Goal: Find specific page/section: Find specific page/section

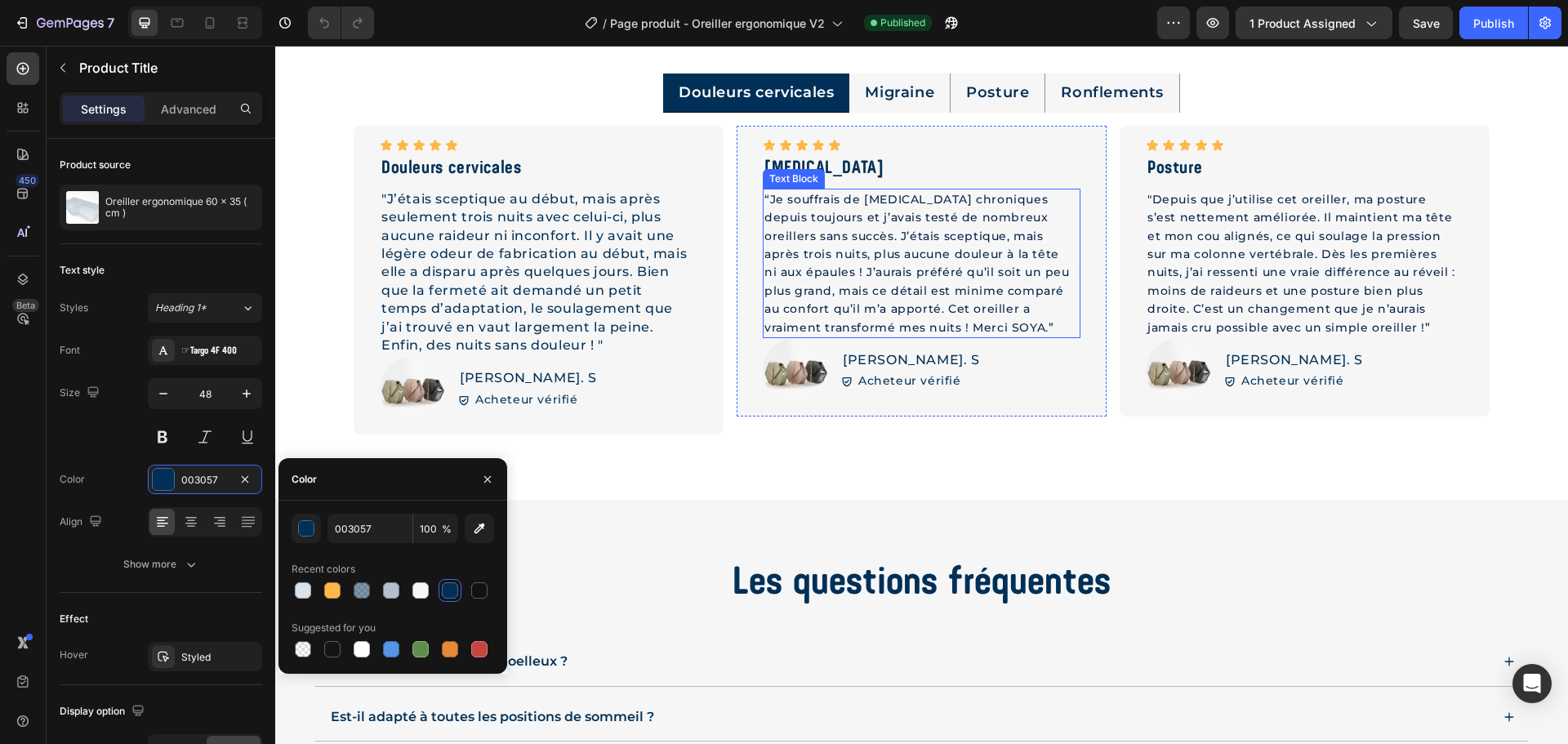
scroll to position [3756, 0]
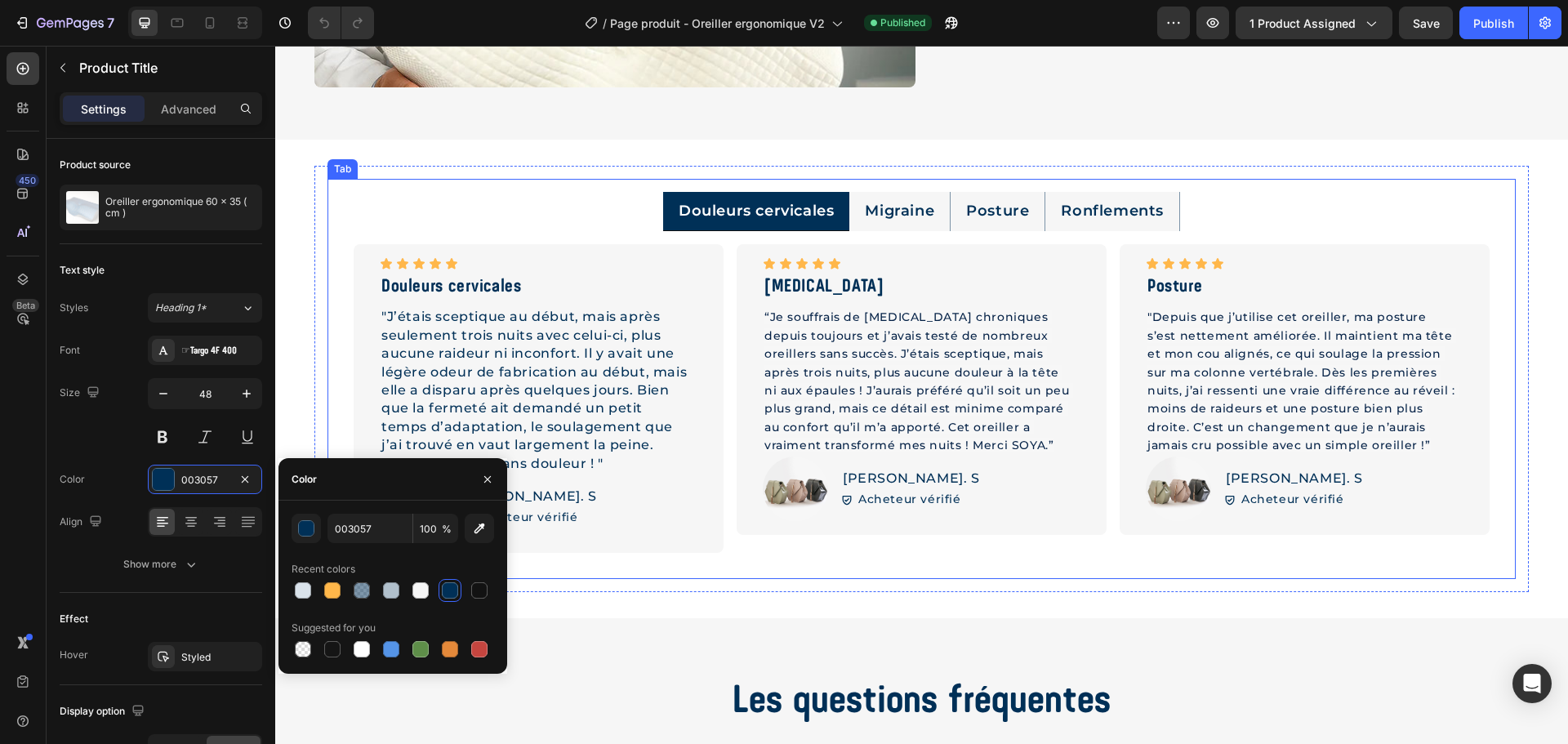
click at [870, 203] on p "Migraine" at bounding box center [899, 211] width 69 height 20
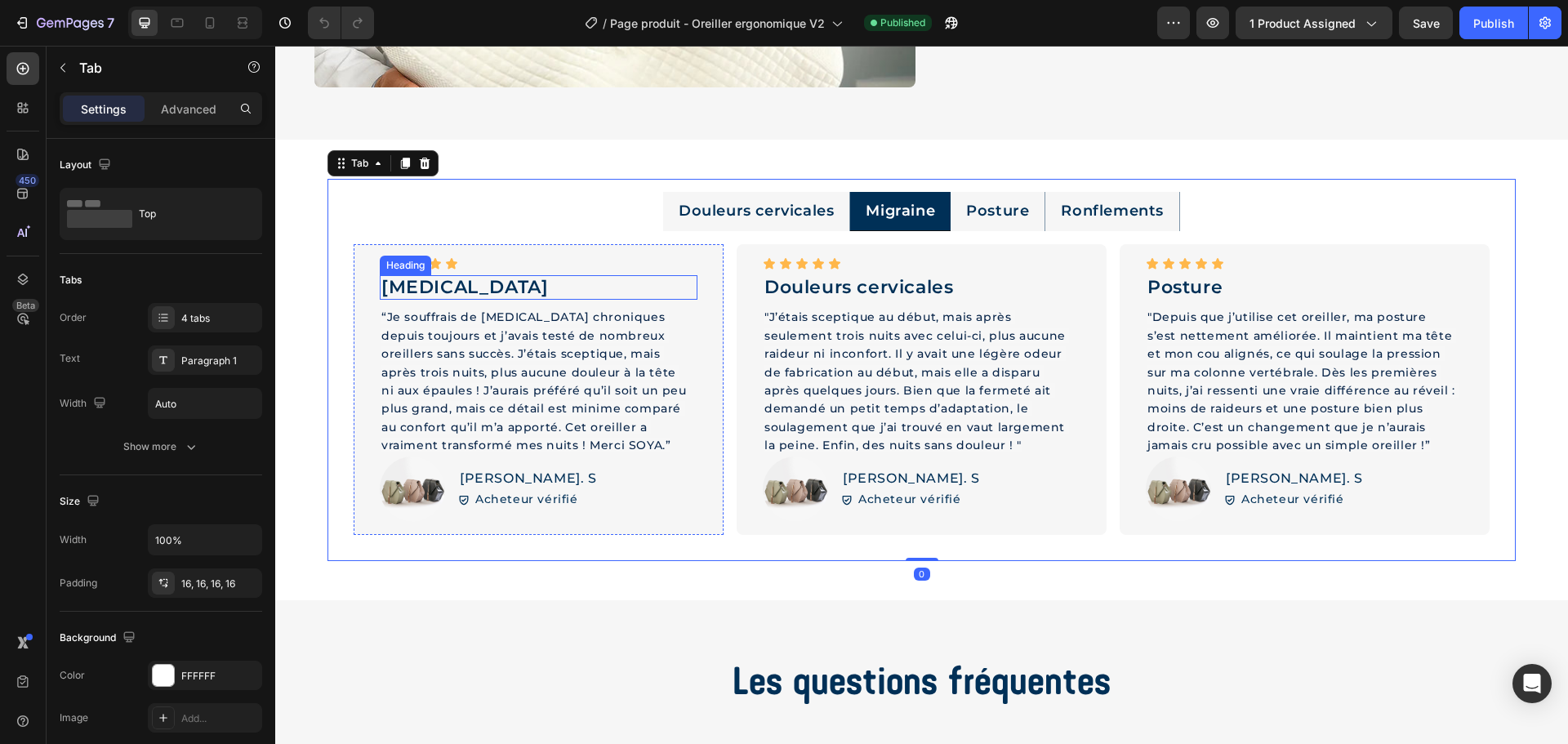
click at [468, 277] on h2 "[MEDICAL_DATA]" at bounding box center [538, 287] width 317 height 25
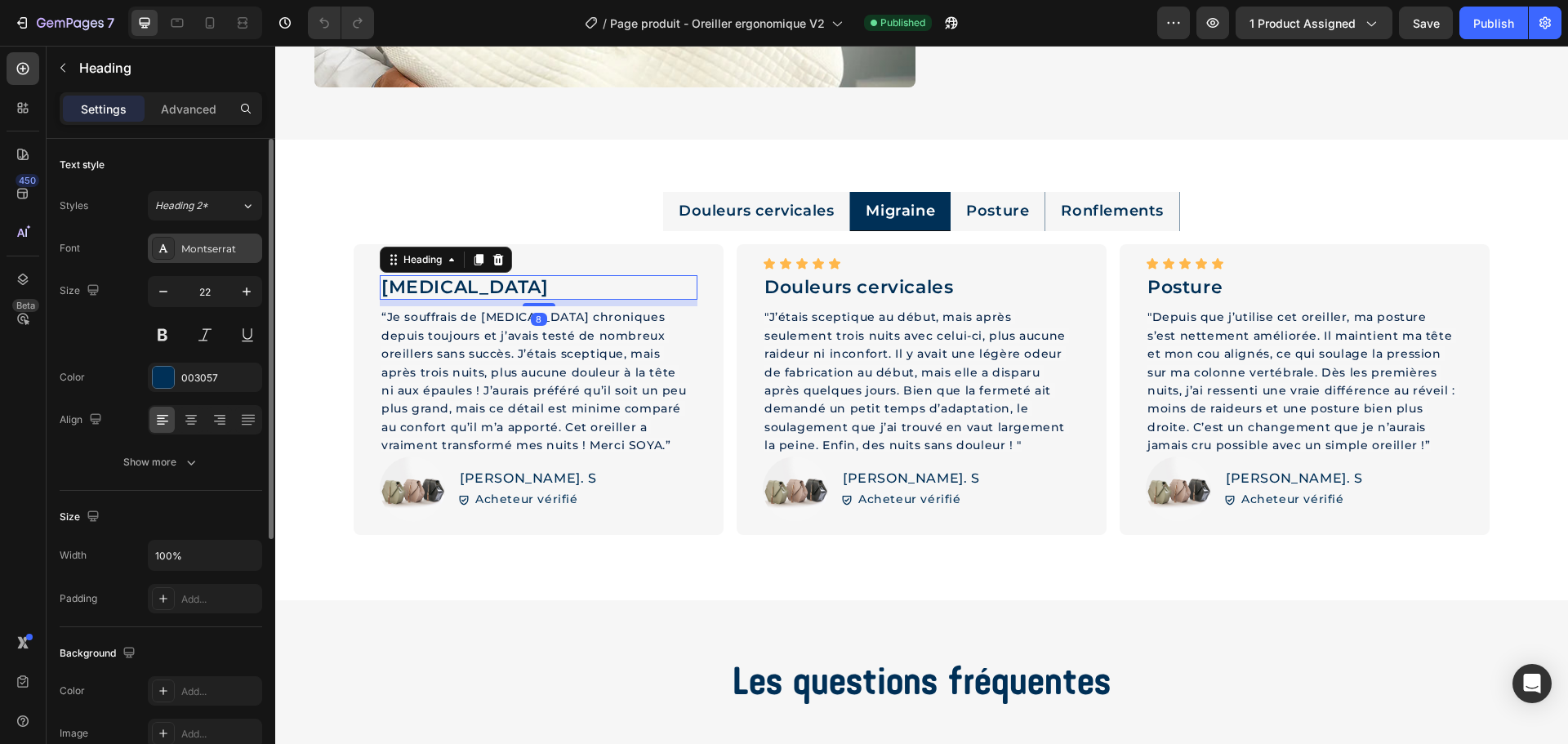
click at [201, 241] on div "Montserrat" at bounding box center [204, 248] width 114 height 29
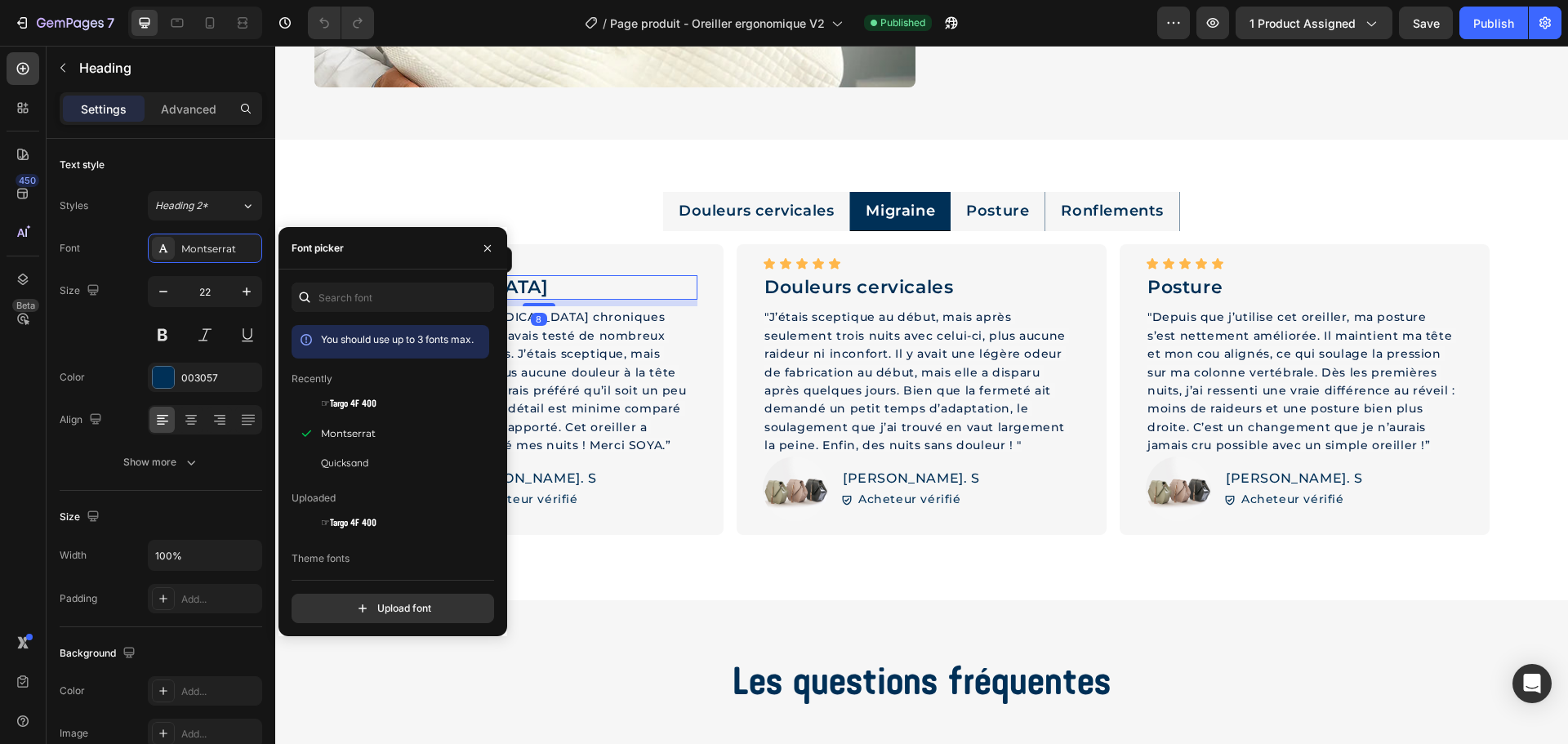
drag, startPoint x: 366, startPoint y: 403, endPoint x: 493, endPoint y: 372, distance: 130.7
click at [366, 404] on span "☞Targo 4F 400" at bounding box center [348, 404] width 56 height 15
click at [846, 290] on h2 "Douleurs cervicales" at bounding box center [921, 287] width 317 height 25
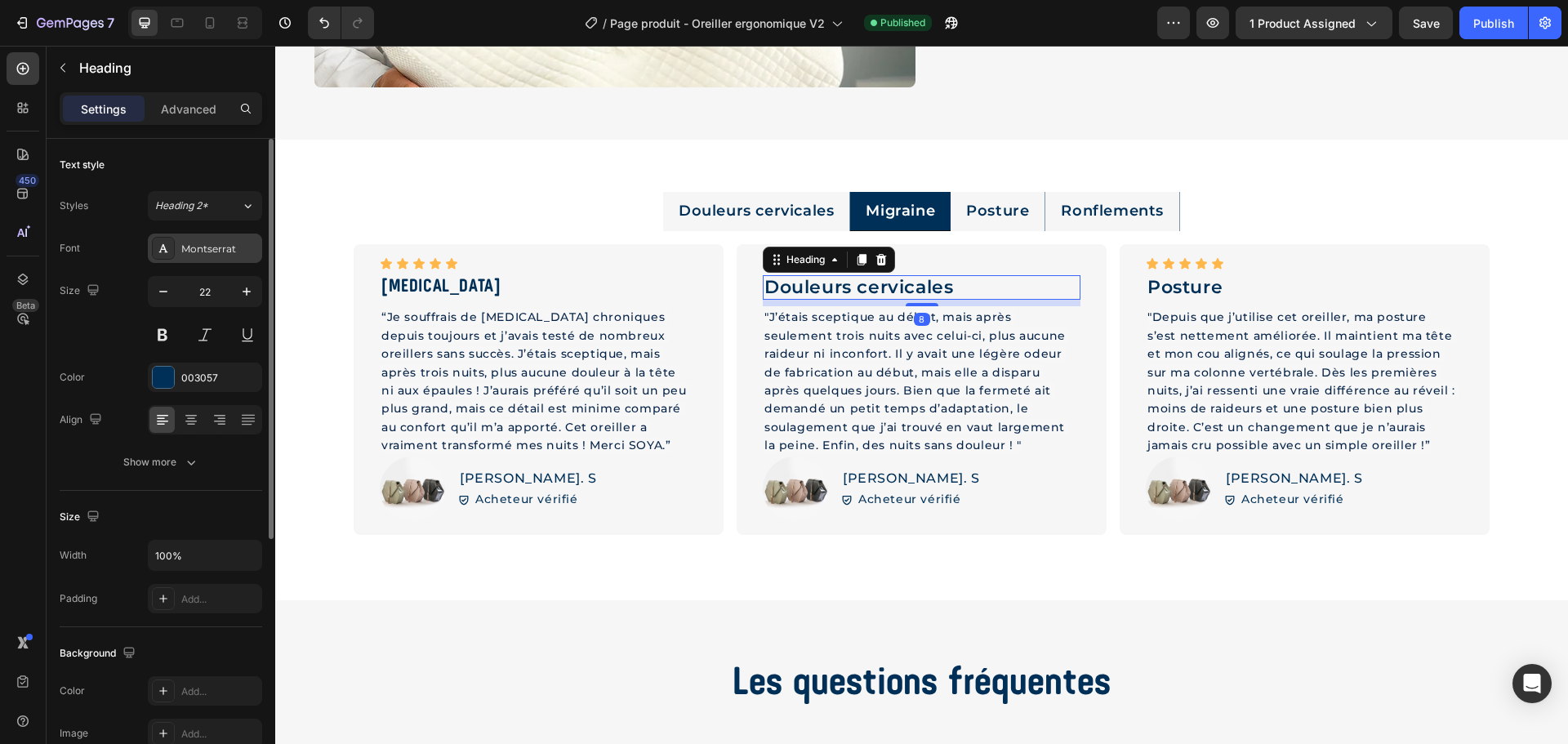
click at [188, 250] on div "Montserrat" at bounding box center [220, 249] width 77 height 15
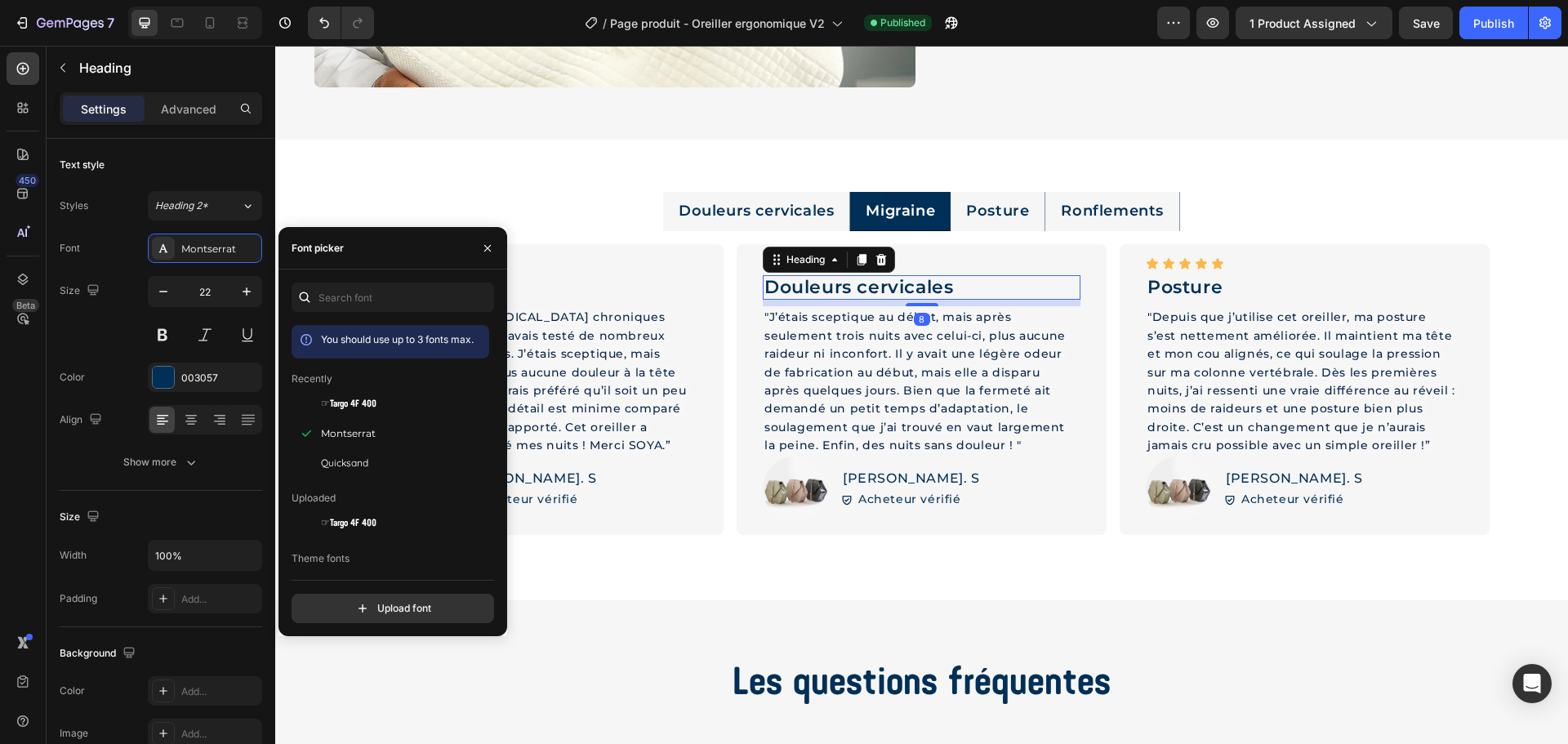
click at [352, 407] on span "☞Targo 4F 400" at bounding box center [348, 404] width 56 height 15
click at [1020, 209] on p "Posture" at bounding box center [997, 211] width 63 height 20
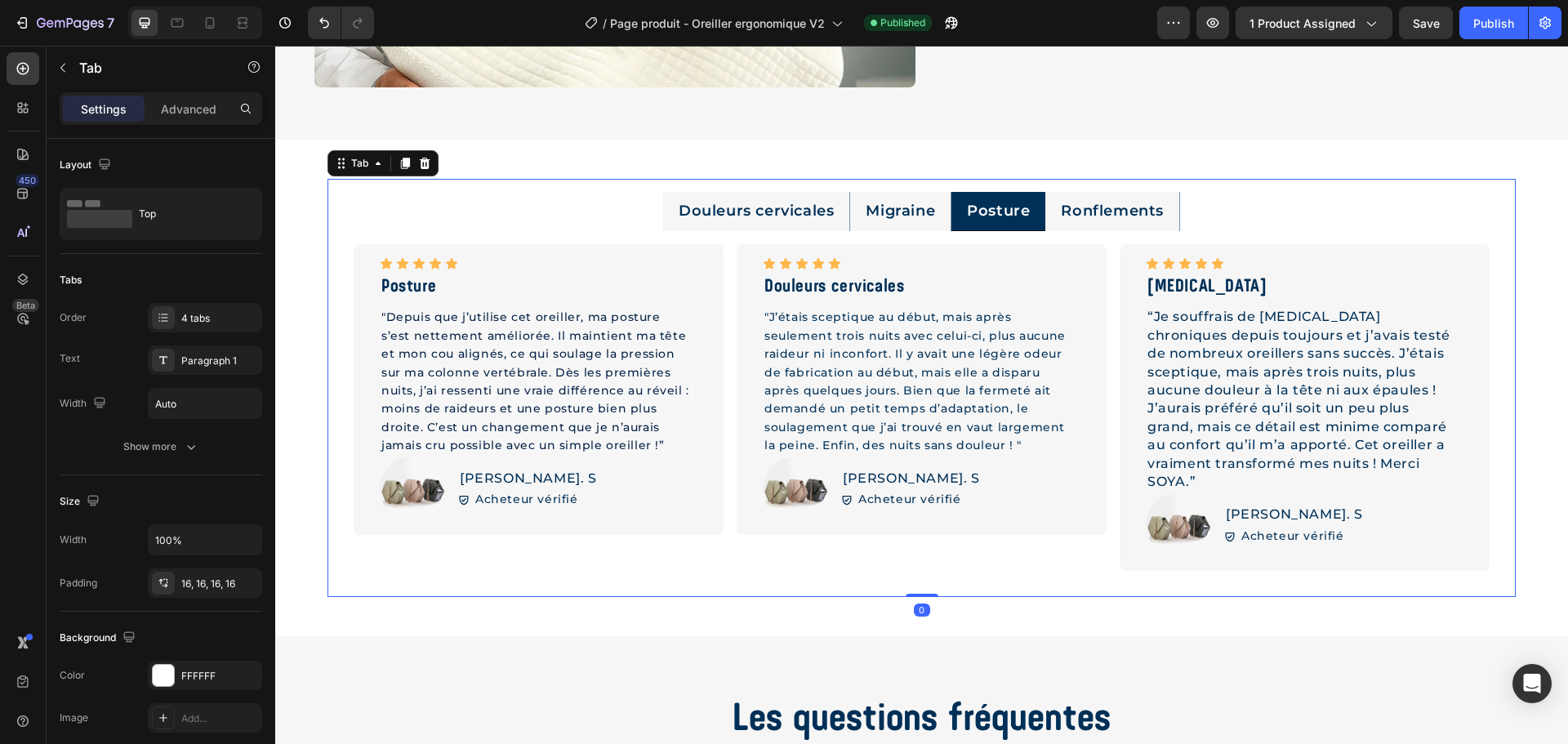
click at [874, 214] on p "Migraine" at bounding box center [900, 211] width 69 height 20
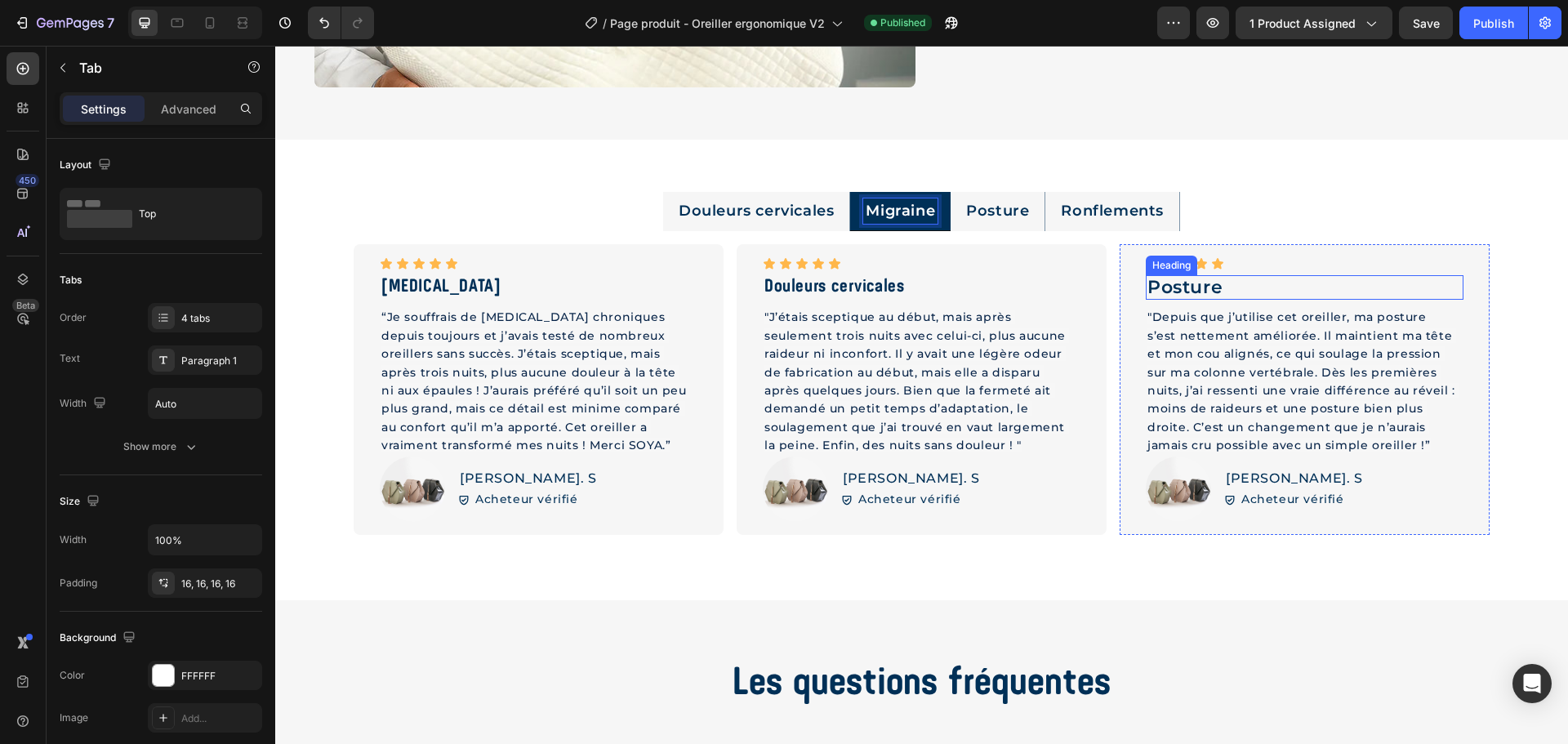
click at [1179, 281] on h2 "Posture" at bounding box center [1304, 287] width 317 height 25
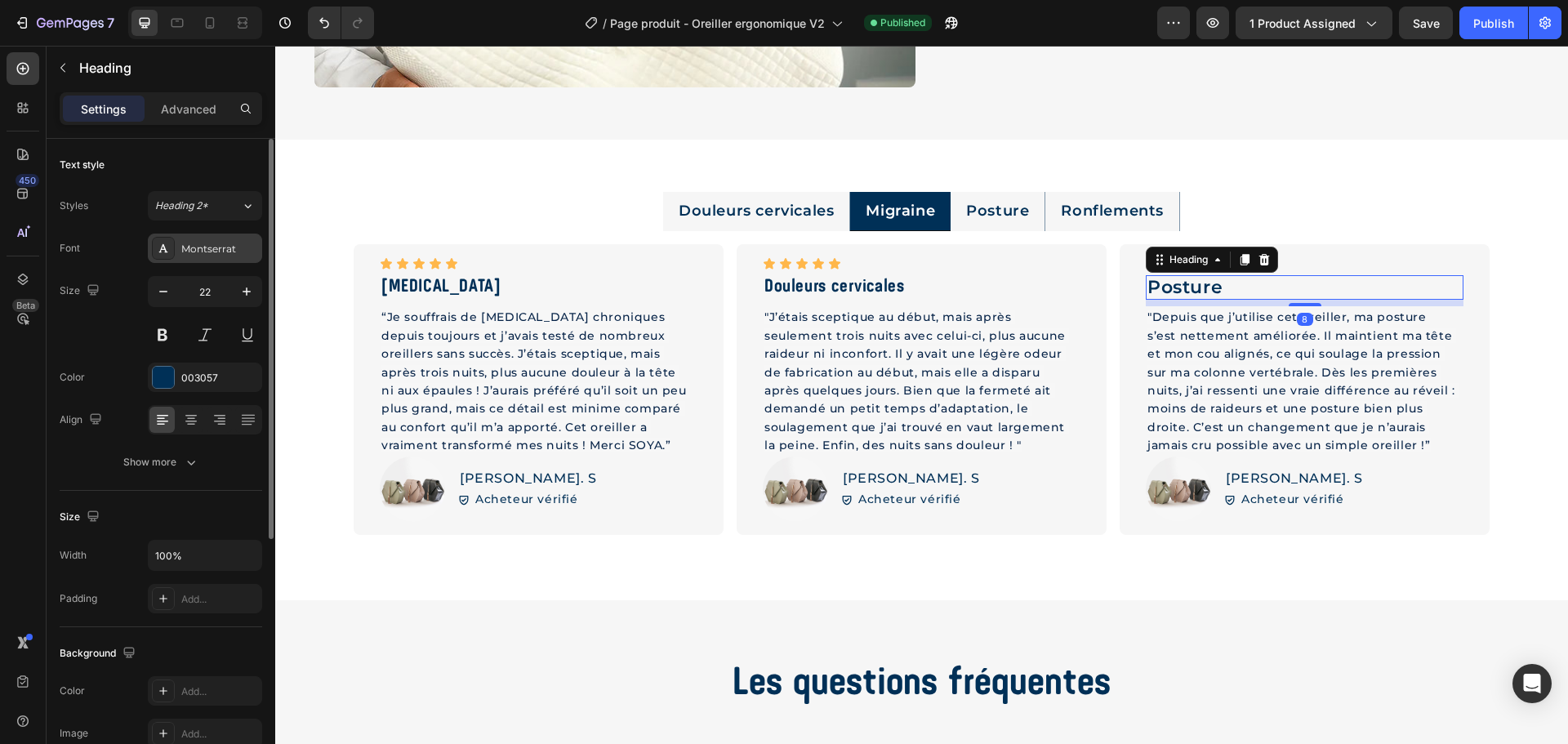
click at [224, 260] on div "Montserrat" at bounding box center [204, 248] width 114 height 29
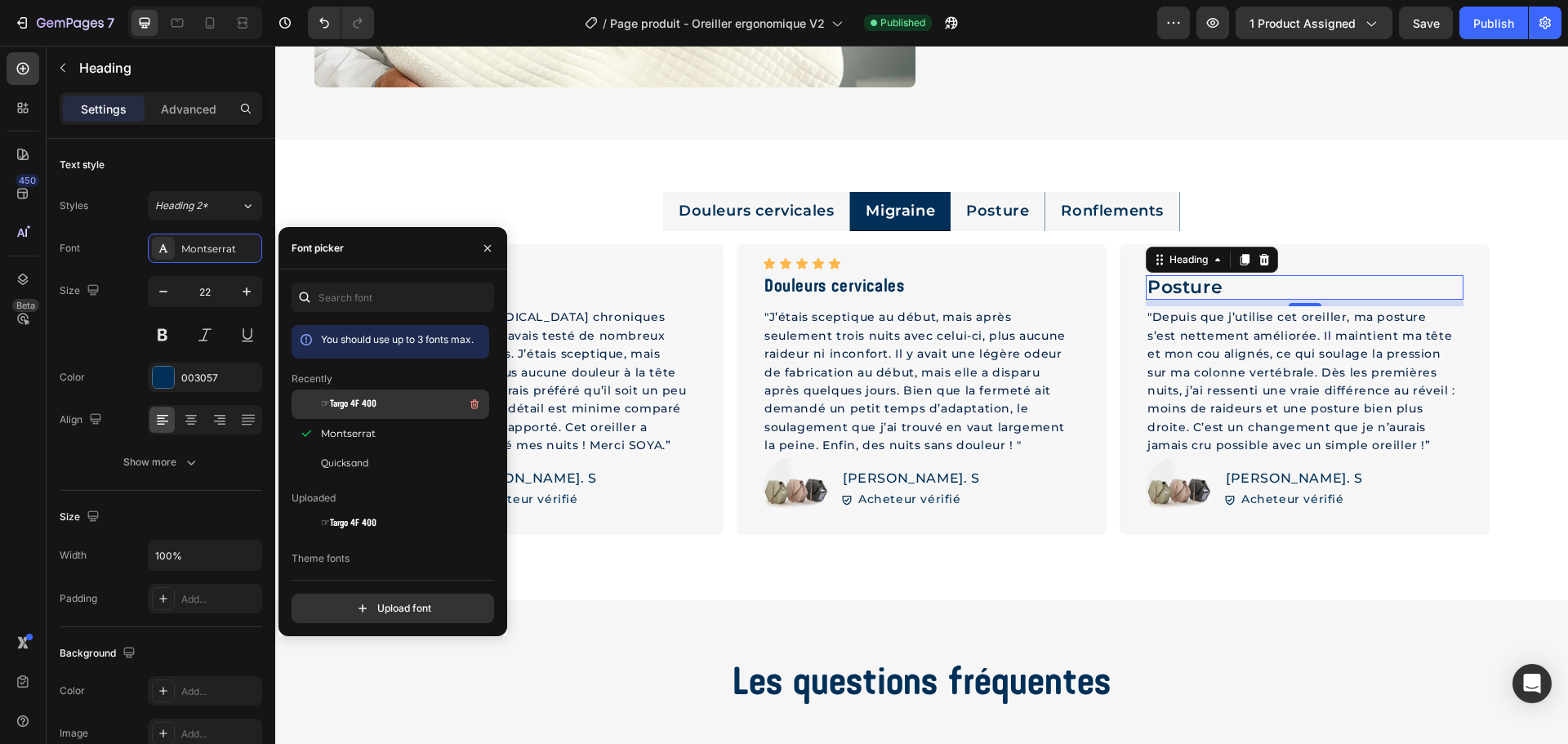
click at [352, 396] on div "☞Targo 4F 400" at bounding box center [403, 403] width 165 height 19
click at [1488, 19] on div "Publish" at bounding box center [1493, 23] width 41 height 17
